Goal: Information Seeking & Learning: Learn about a topic

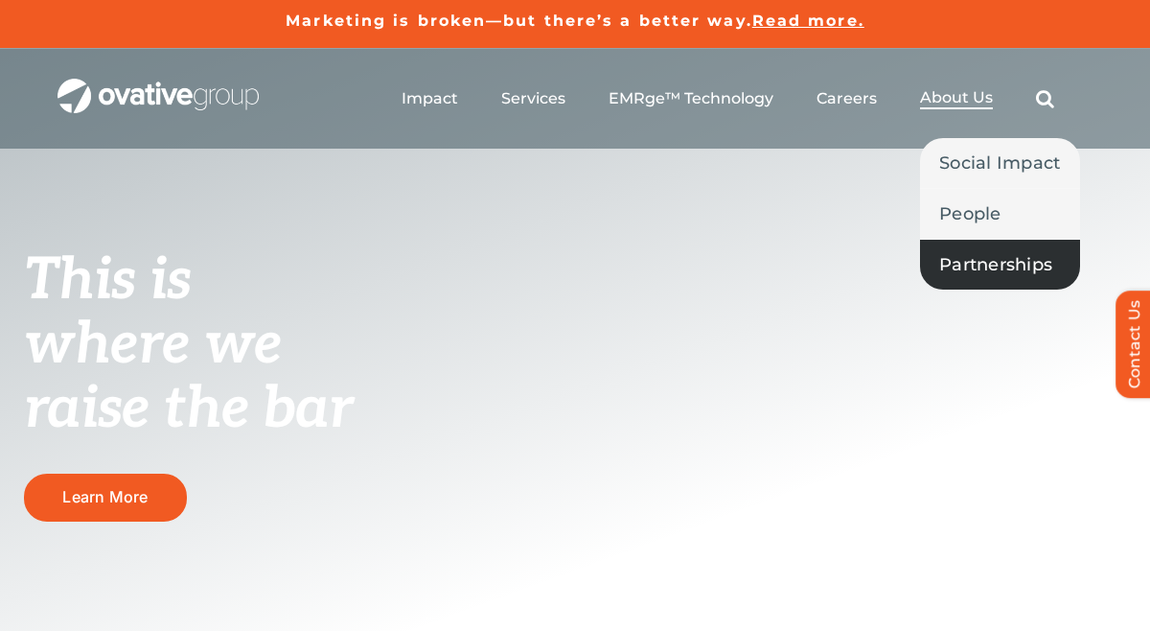
click at [947, 269] on span "Partnerships" at bounding box center [995, 264] width 113 height 27
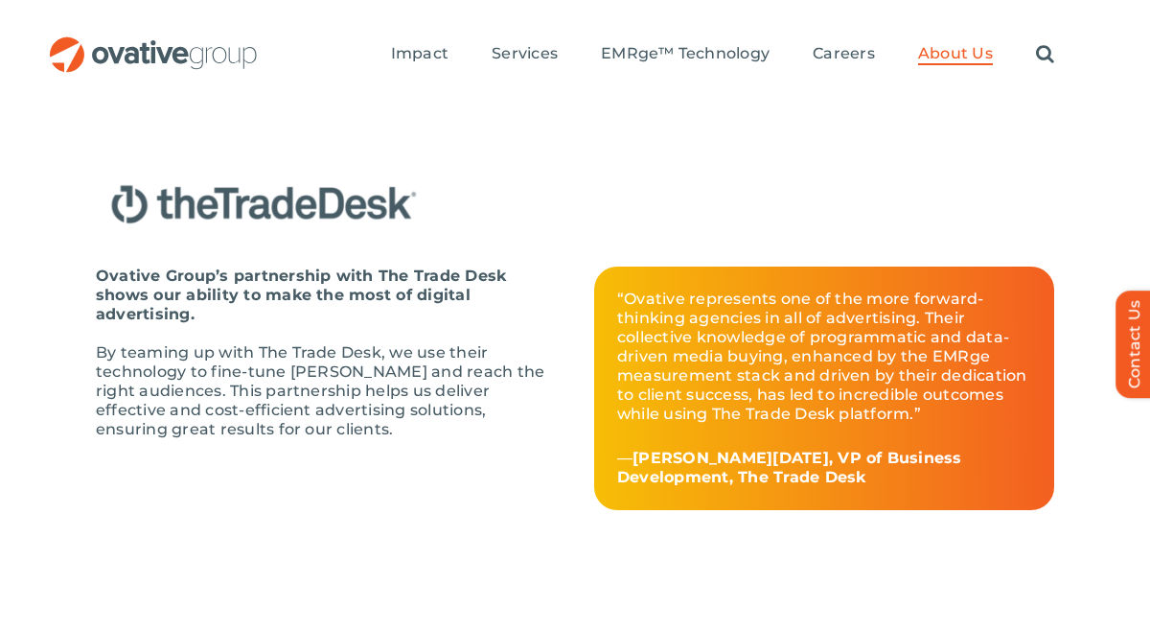
scroll to position [3358, 0]
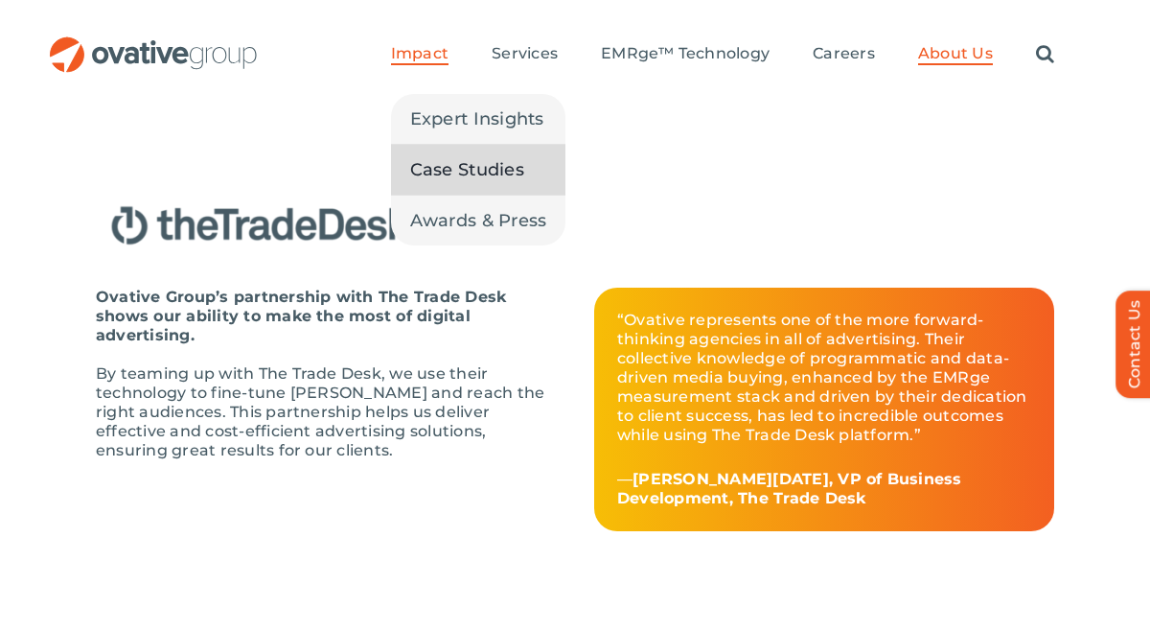
click at [430, 170] on span "Case Studies" at bounding box center [467, 169] width 114 height 27
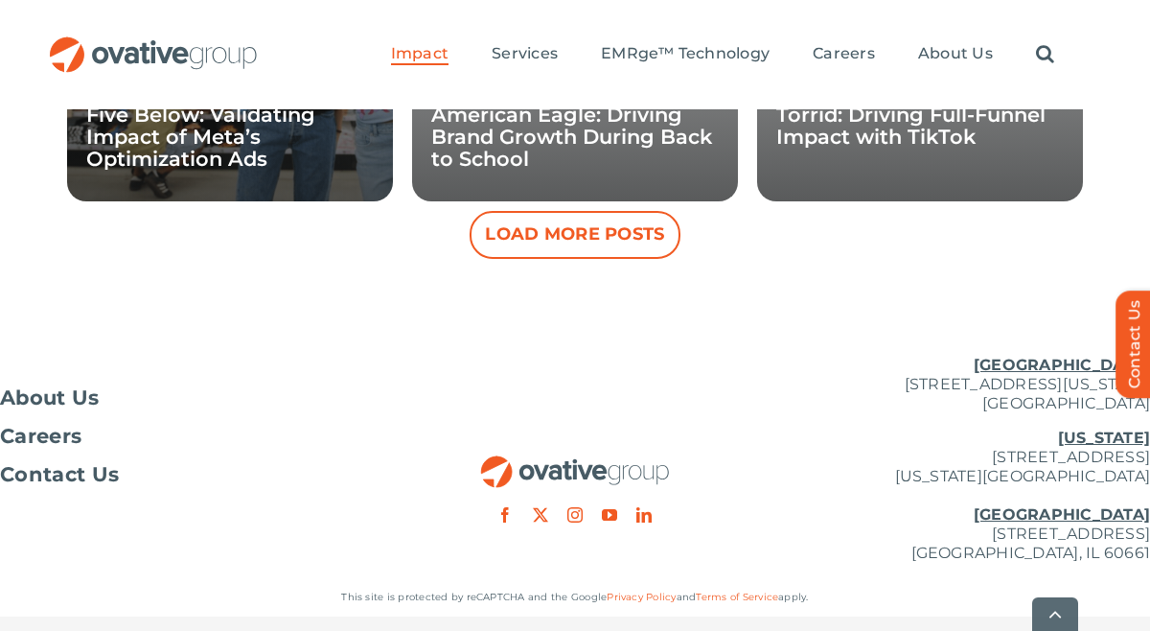
scroll to position [2423, 0]
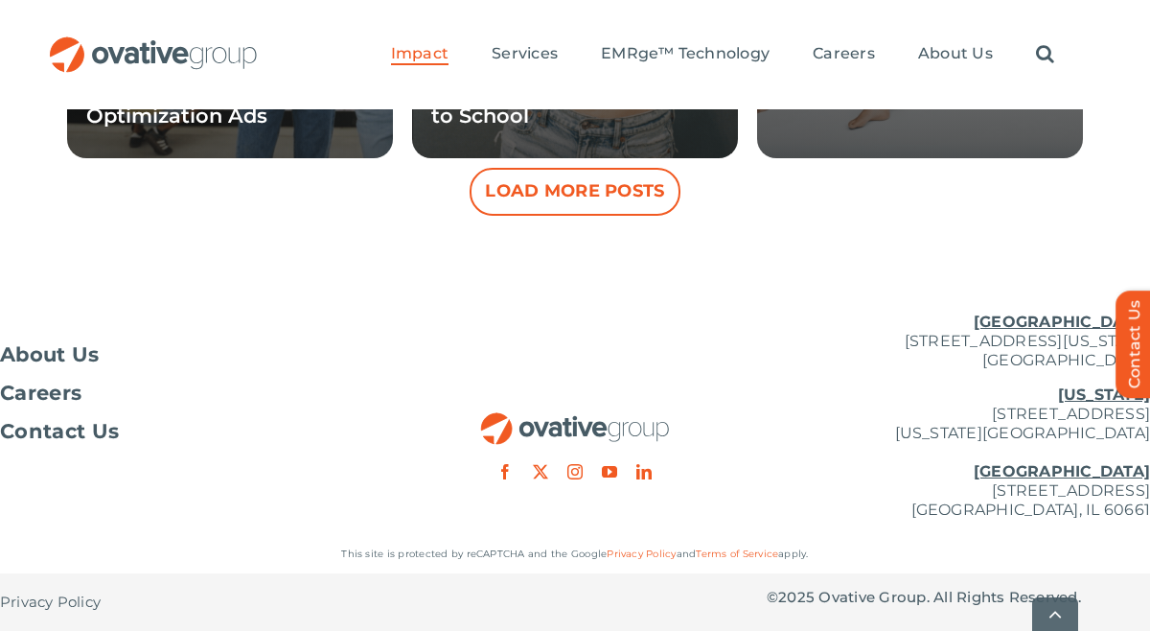
click at [536, 183] on button "Load More Posts" at bounding box center [575, 192] width 211 height 48
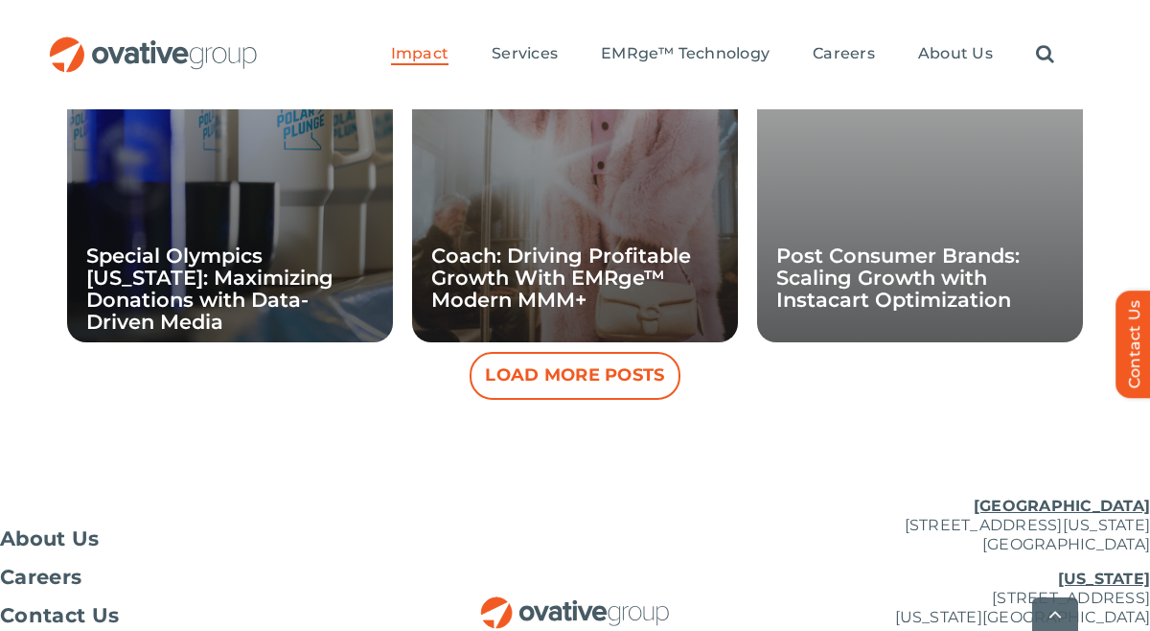
scroll to position [3143, 0]
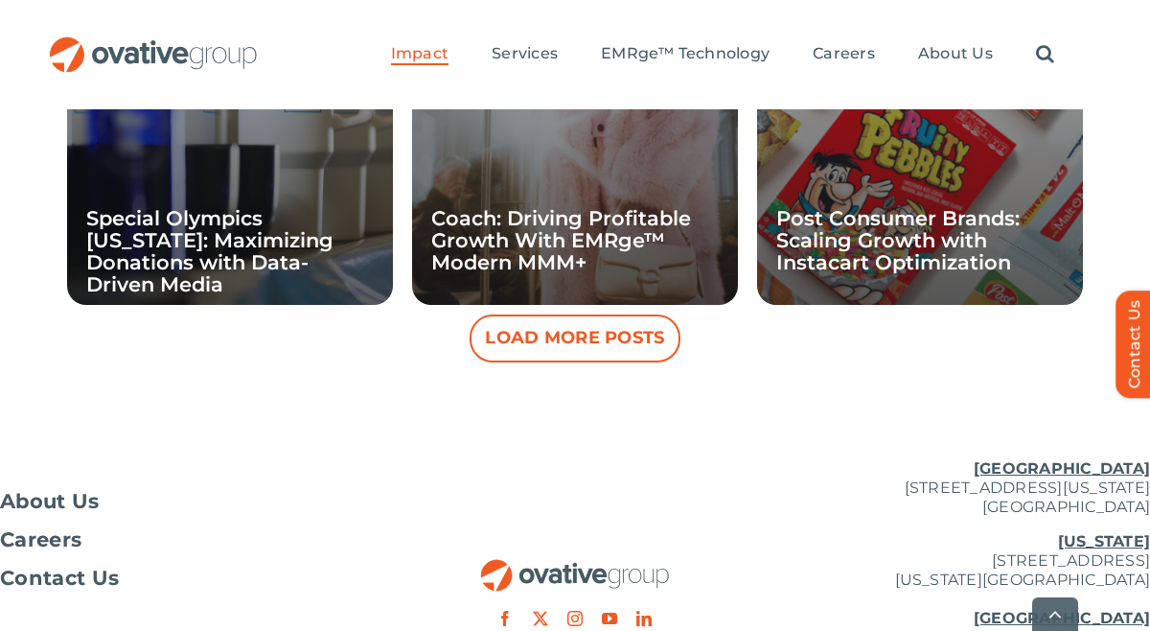
click at [561, 333] on button "Load More Posts" at bounding box center [575, 338] width 211 height 48
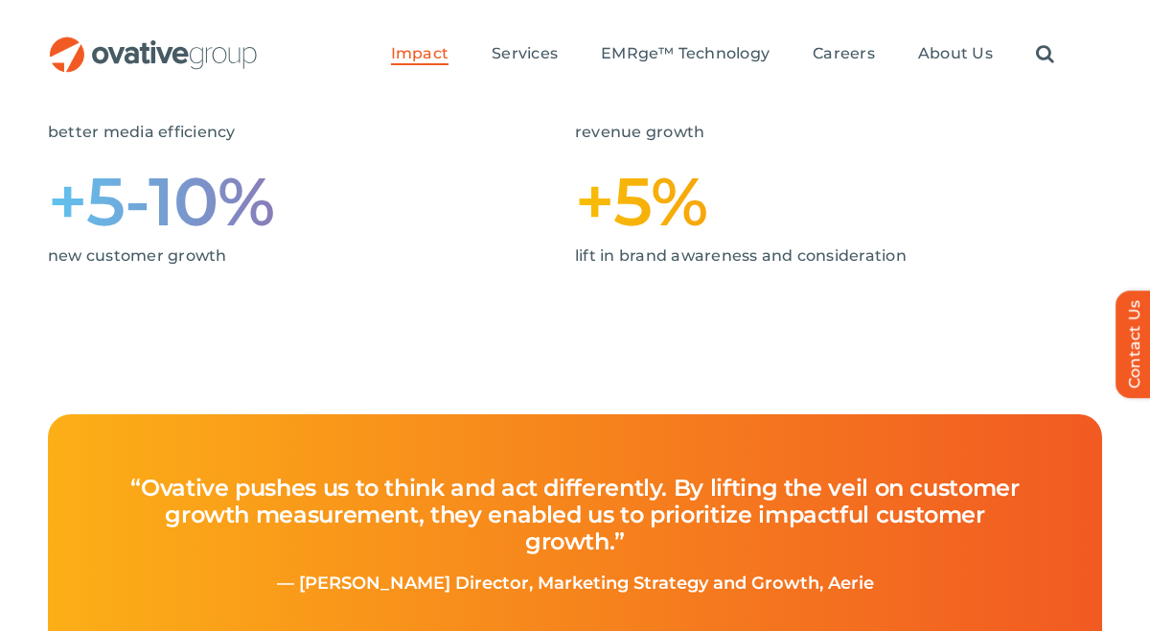
scroll to position [705, 0]
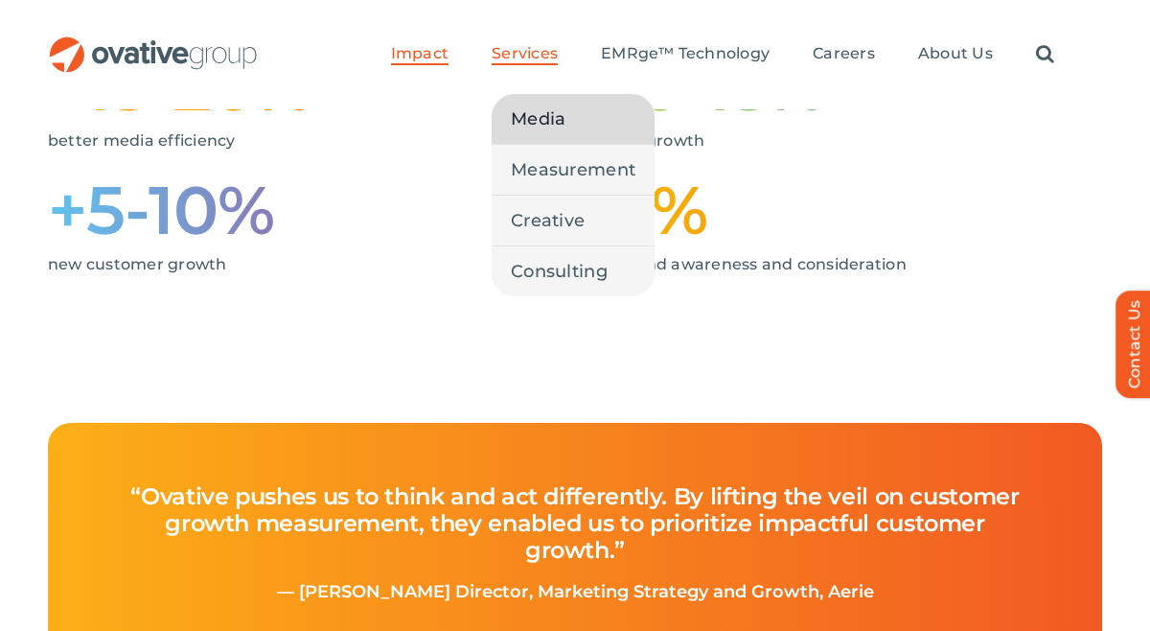
click at [532, 106] on span "Media" at bounding box center [538, 118] width 55 height 27
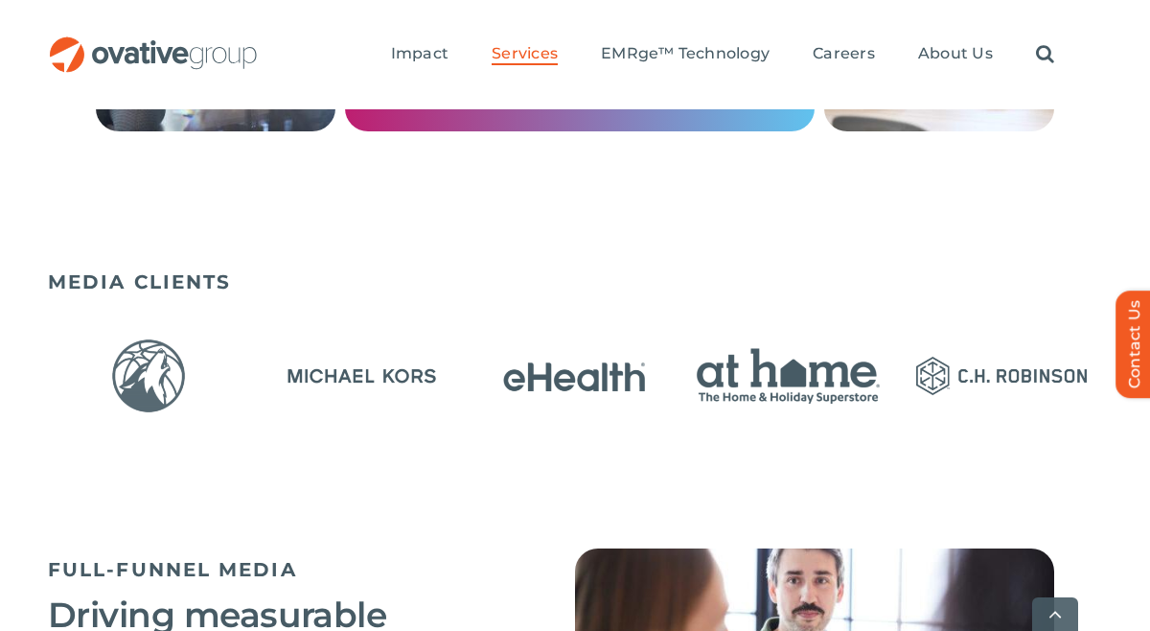
scroll to position [1444, 0]
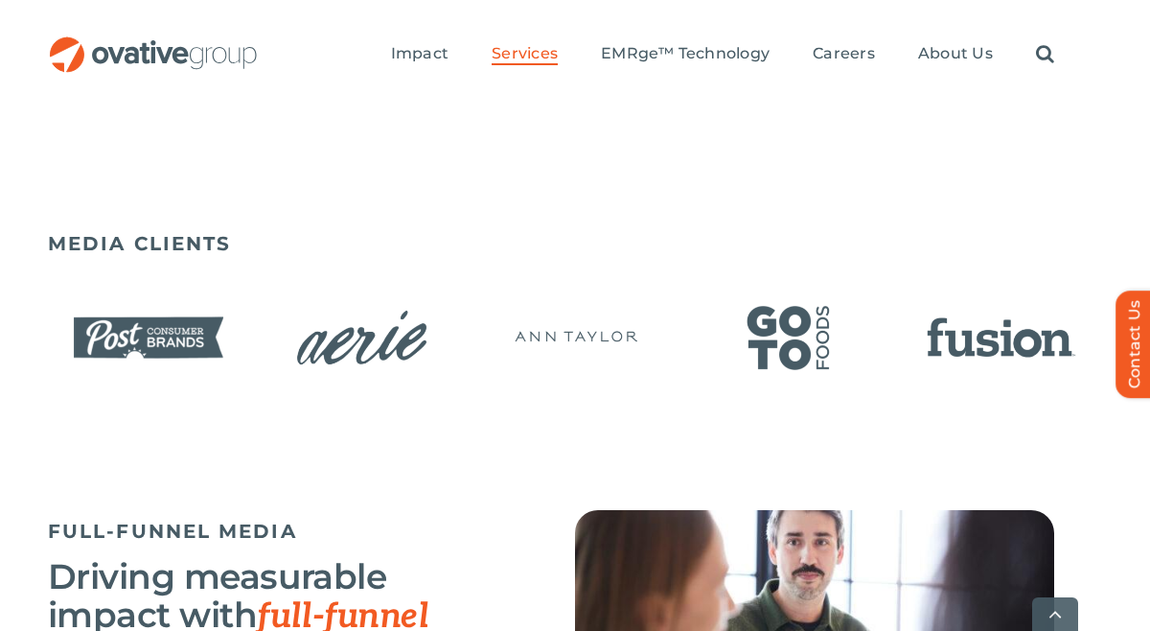
click at [676, 374] on img "18 / 23" at bounding box center [574, 337] width 201 height 82
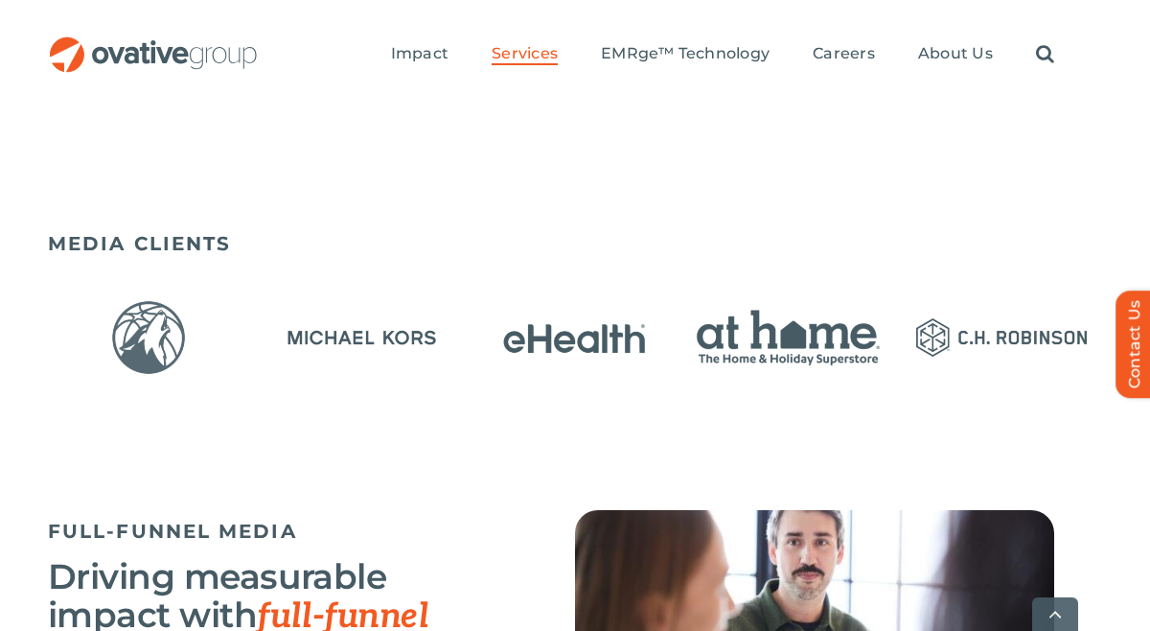
click at [581, 354] on img "13 / 23" at bounding box center [574, 337] width 201 height 82
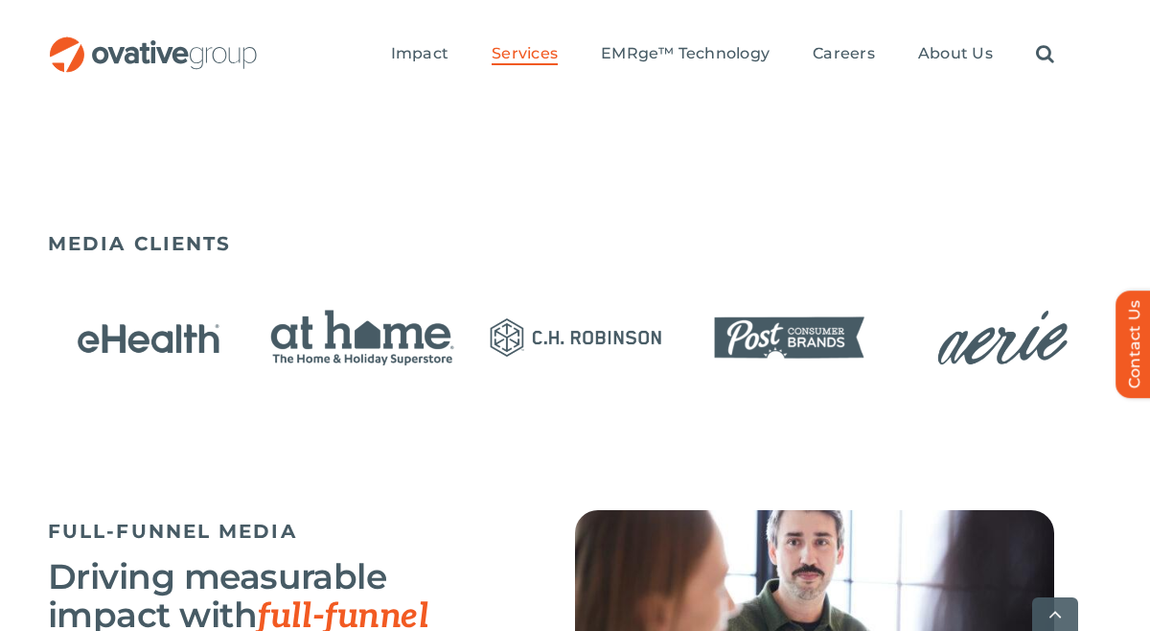
click at [844, 382] on div at bounding box center [575, 339] width 1054 height 102
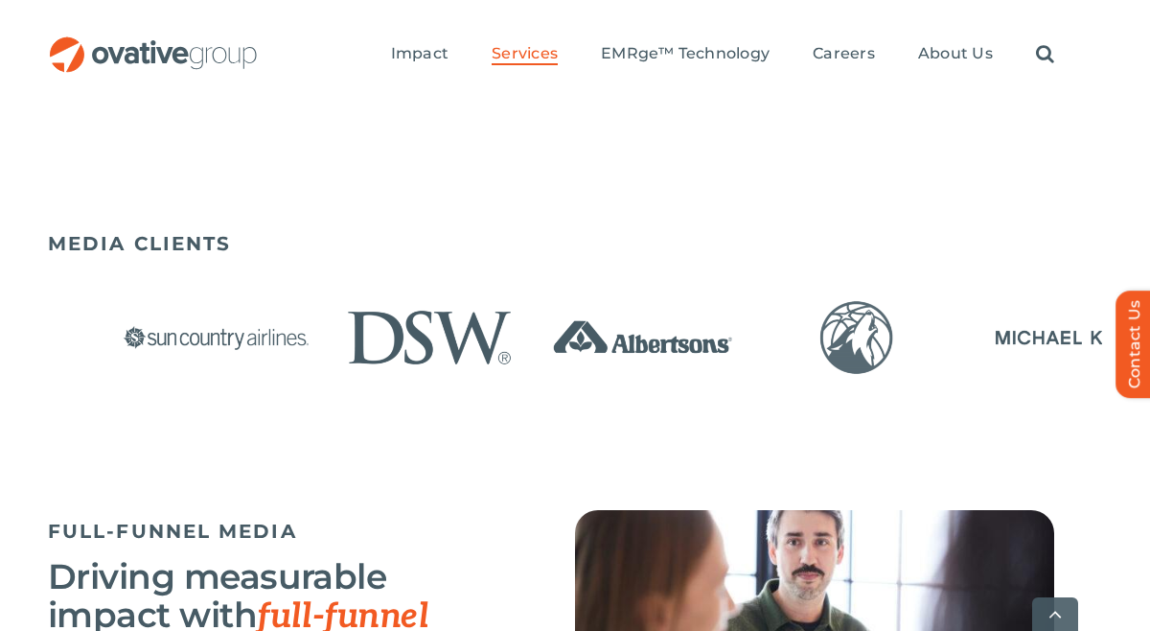
click at [878, 402] on div "MEDIA CLIENTS" at bounding box center [575, 325] width 1054 height 206
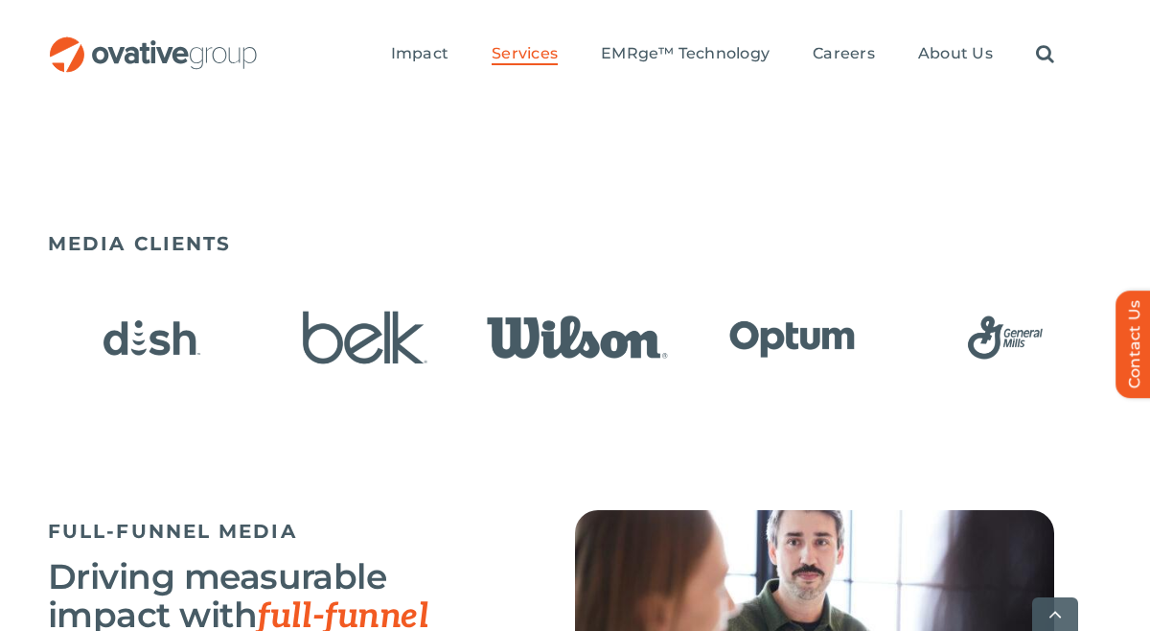
click at [800, 350] on img "6 / 23" at bounding box center [791, 337] width 201 height 82
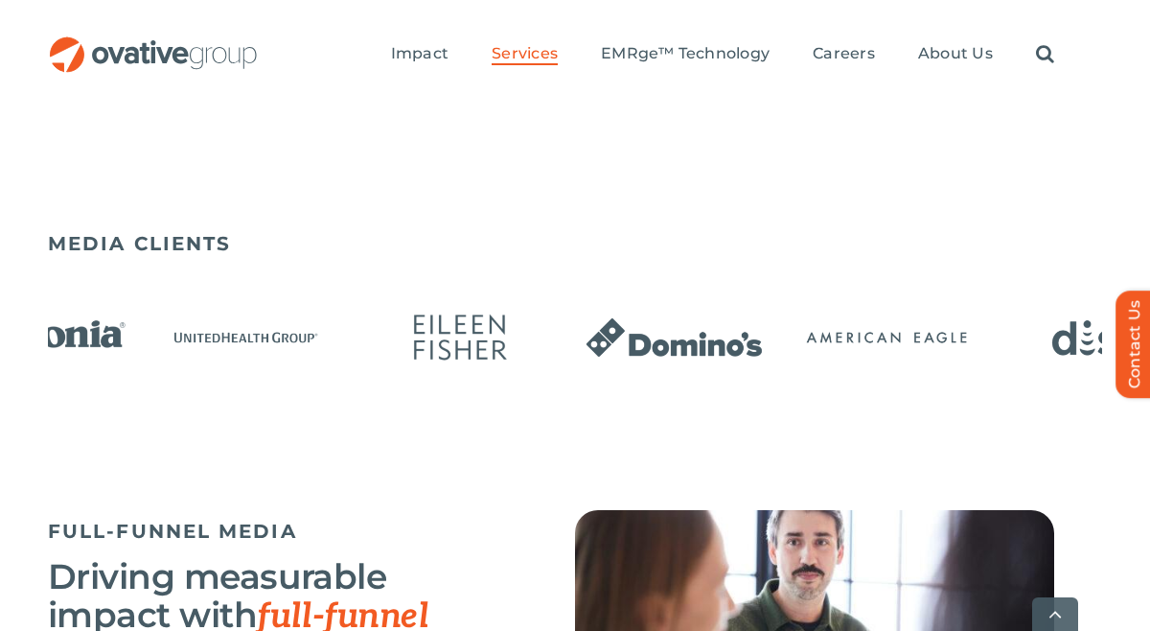
click at [774, 362] on img "1 / 23" at bounding box center [673, 337] width 201 height 82
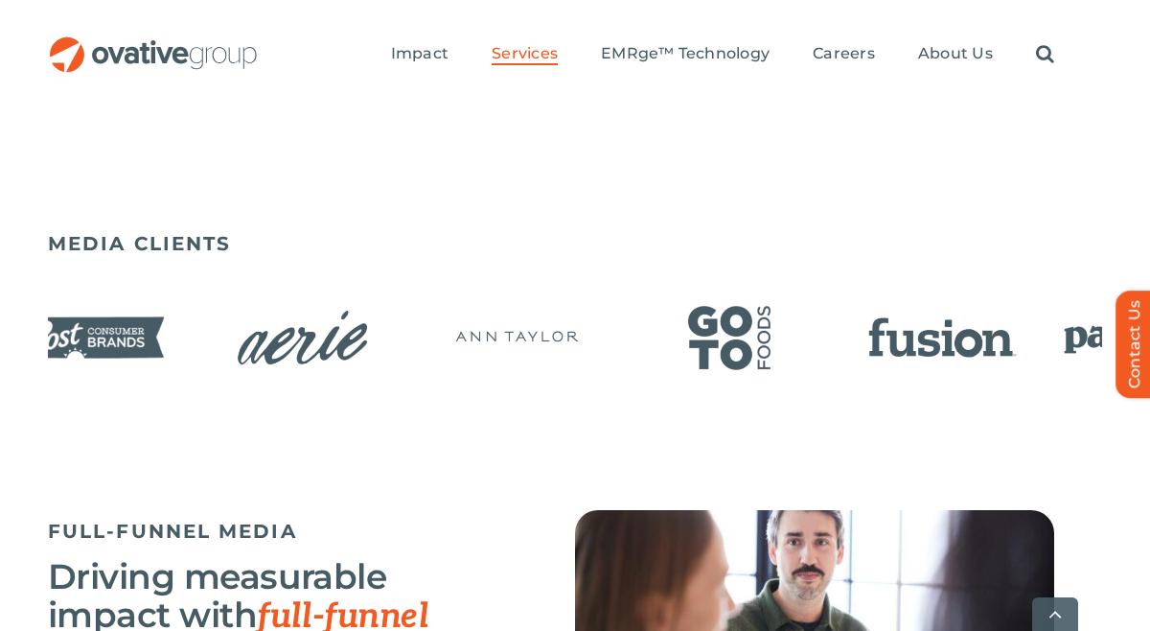
click at [981, 408] on div "MEDIA CLIENTS" at bounding box center [575, 325] width 1054 height 206
